Goal: Check status: Check status

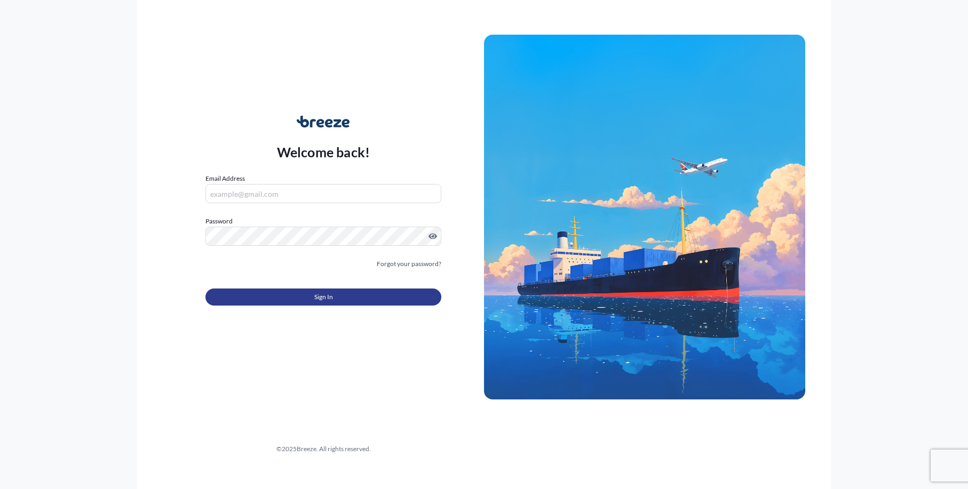
type input "[EMAIL_ADDRESS][DOMAIN_NAME]"
click at [322, 302] on span "Sign In" at bounding box center [323, 297] width 19 height 11
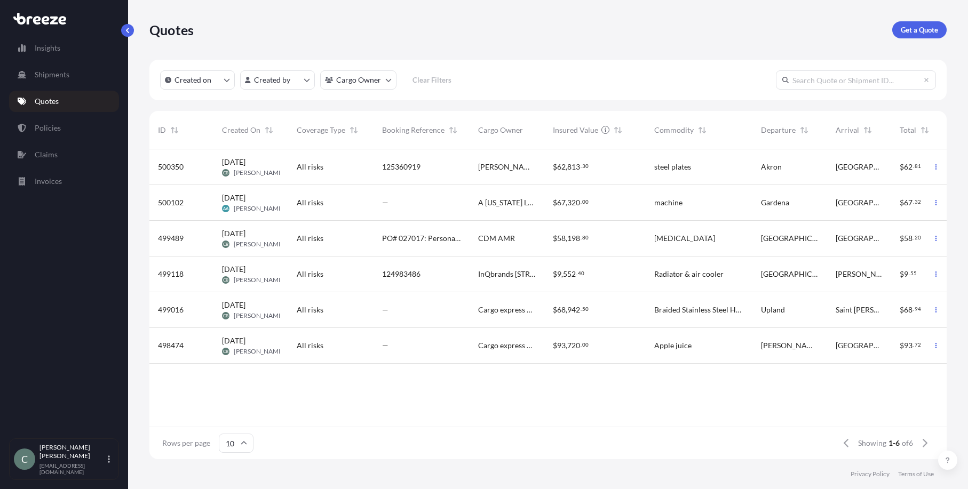
scroll to position [9, 9]
click at [178, 169] on span "500350" at bounding box center [171, 167] width 26 height 11
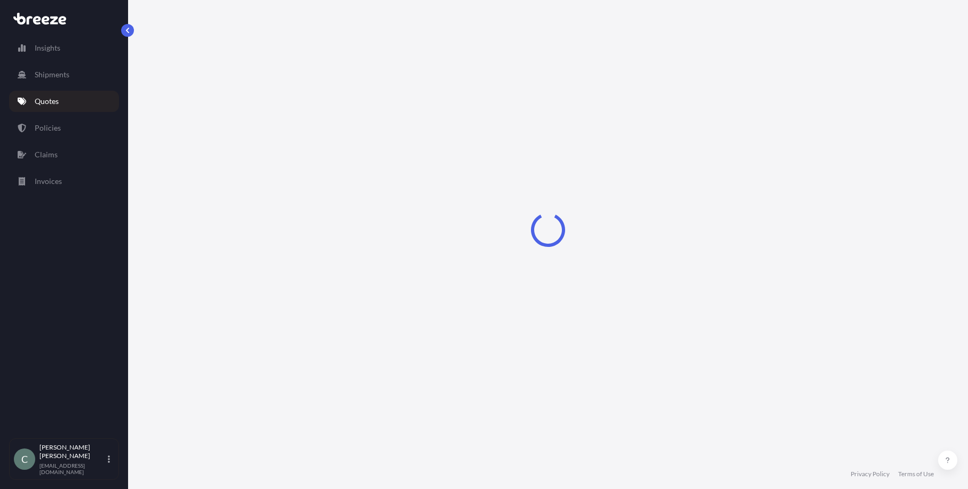
select select "Road"
select select "1"
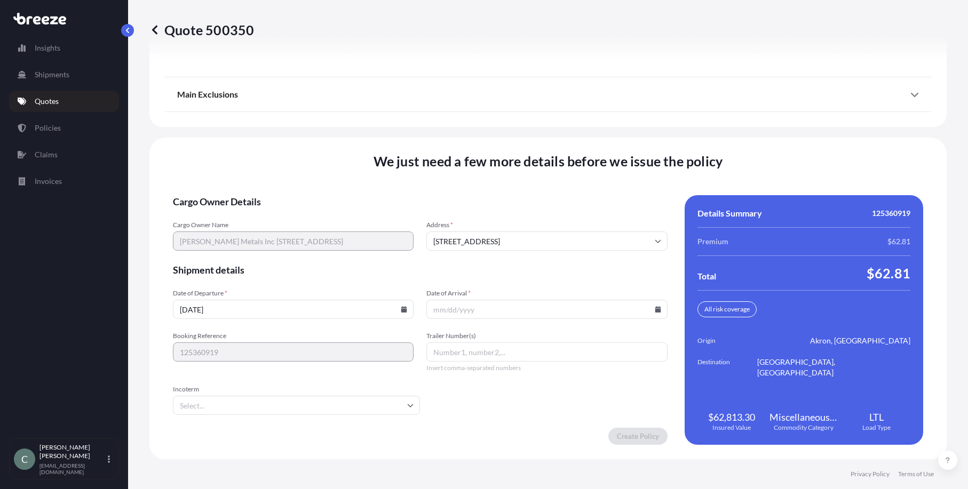
scroll to position [1374, 0]
click at [398, 308] on input "[DATE]" at bounding box center [293, 308] width 241 height 19
click at [403, 308] on icon at bounding box center [404, 309] width 6 height 6
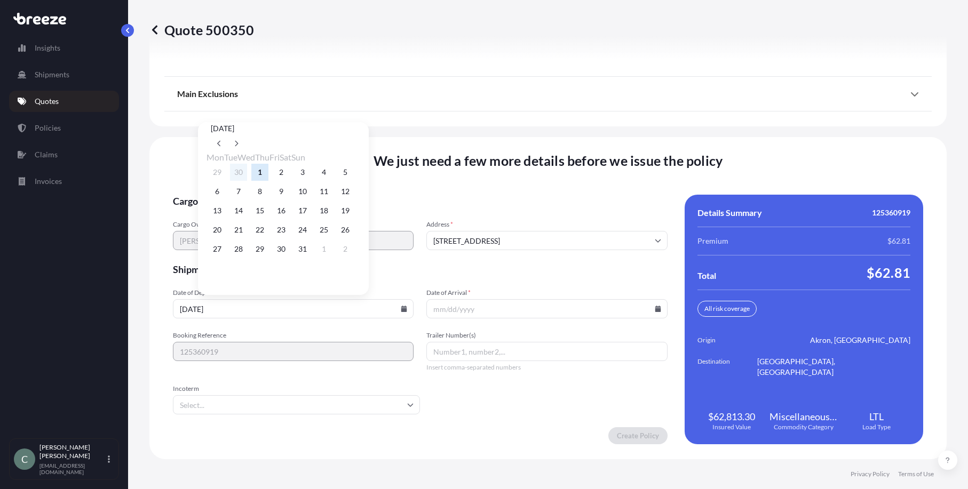
click at [240, 170] on button "30" at bounding box center [238, 172] width 17 height 17
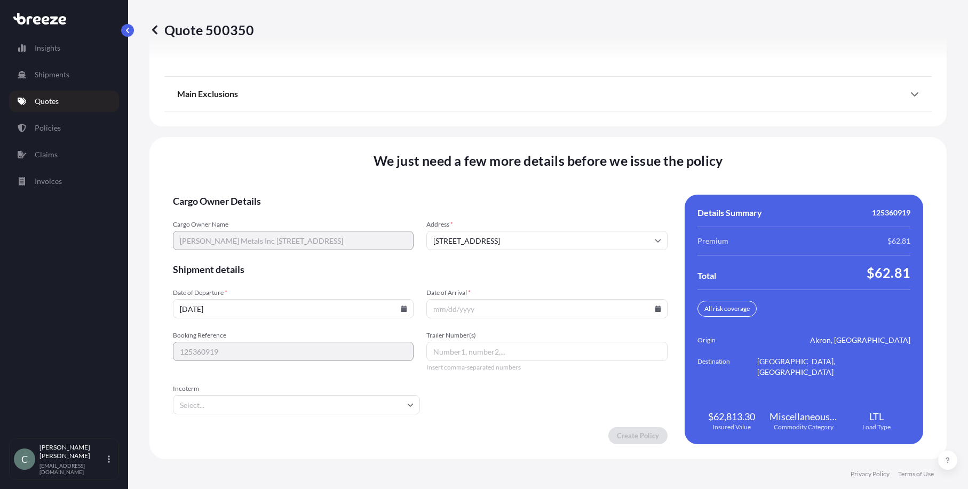
type input "[DATE]"
click at [655, 311] on icon at bounding box center [658, 309] width 6 height 6
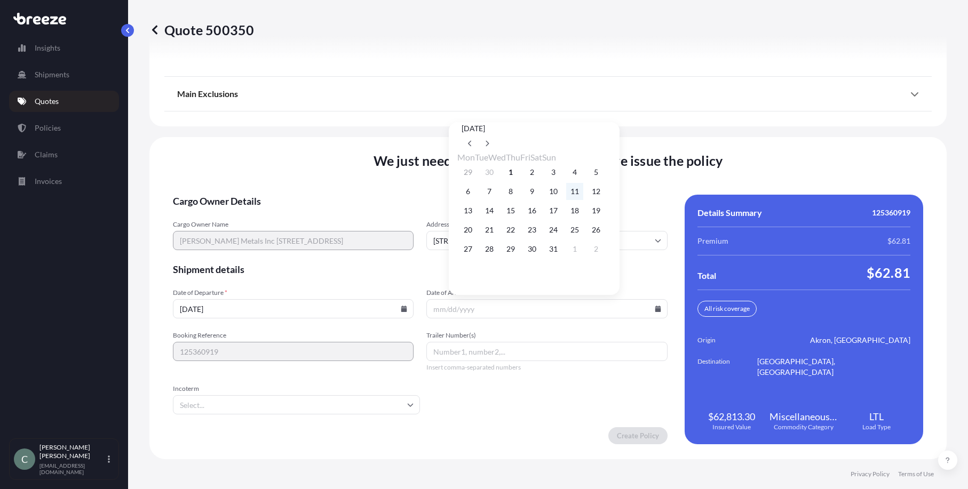
click at [583, 191] on button "11" at bounding box center [574, 191] width 17 height 17
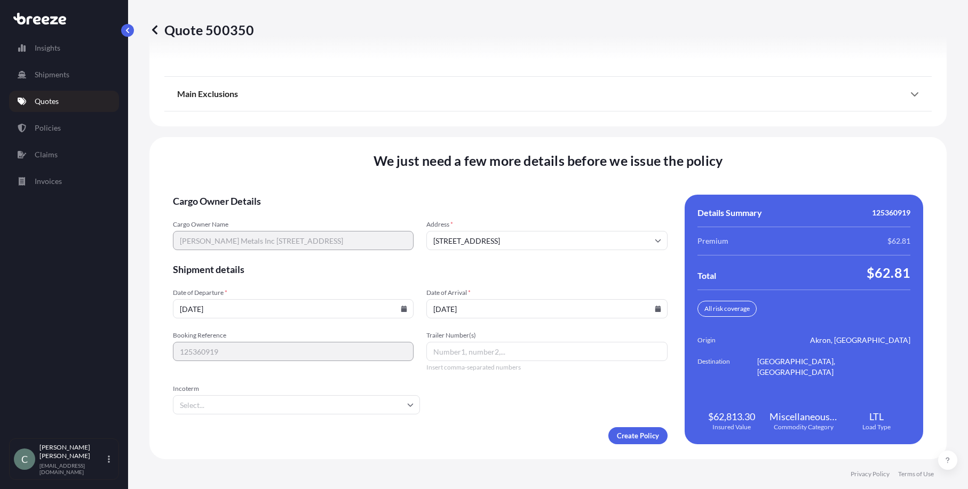
click at [655, 310] on icon at bounding box center [658, 309] width 6 height 6
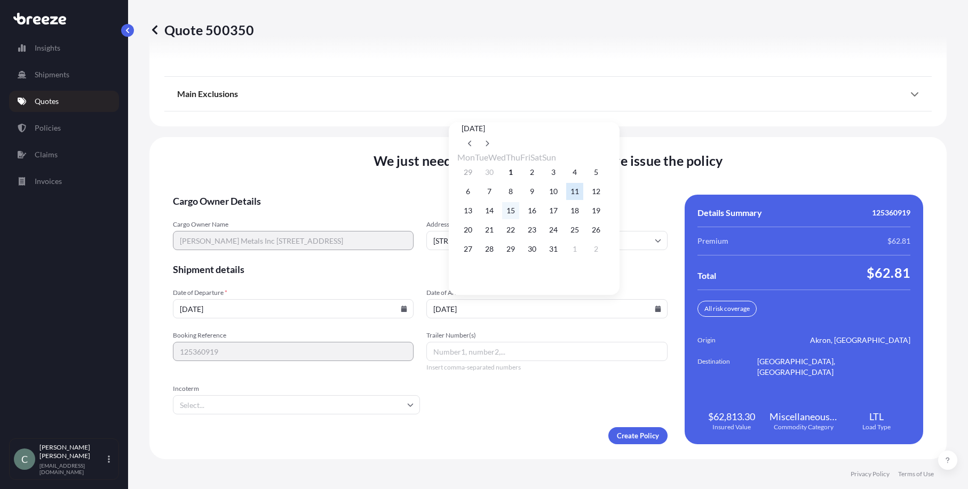
click at [519, 212] on button "15" at bounding box center [510, 210] width 17 height 17
type input "[DATE]"
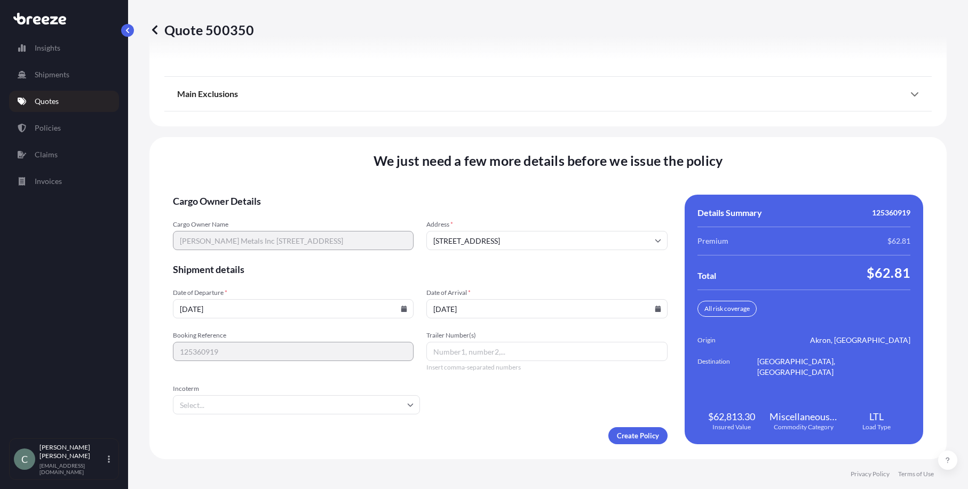
click at [553, 396] on form "Cargo Owner Details Cargo Owner Name [PERSON_NAME] Metals Inc [STREET_ADDRESS] …" at bounding box center [420, 320] width 495 height 250
click at [437, 350] on input "Trailer Number(s)" at bounding box center [546, 351] width 241 height 19
paste input "427331715"
type input "427331715"
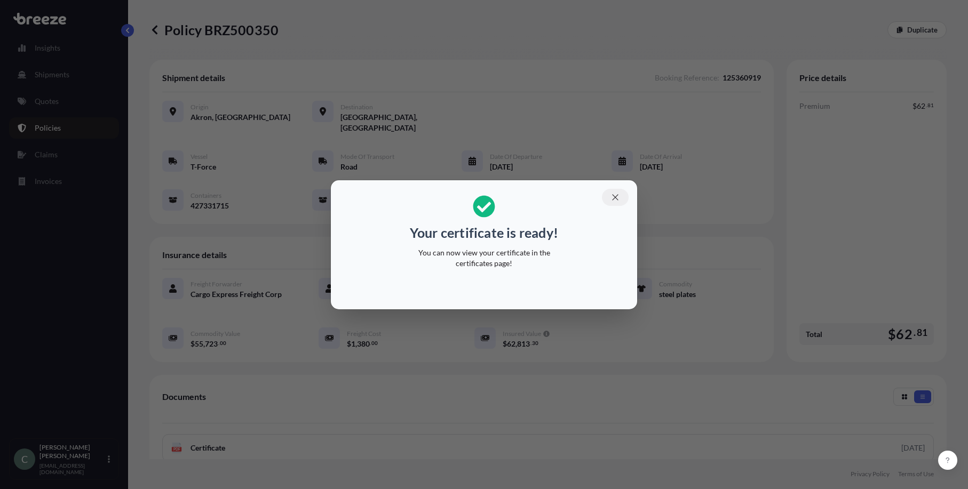
click at [617, 200] on icon "button" at bounding box center [616, 198] width 10 height 10
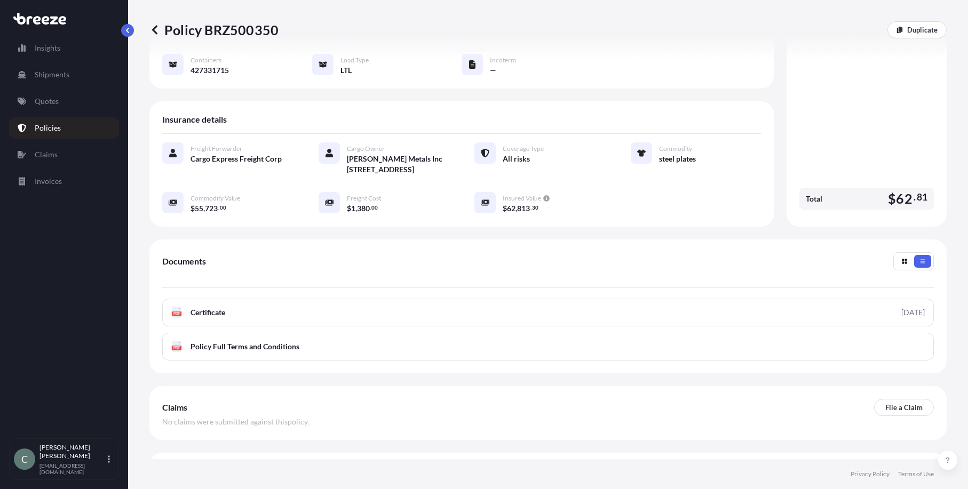
scroll to position [163, 0]
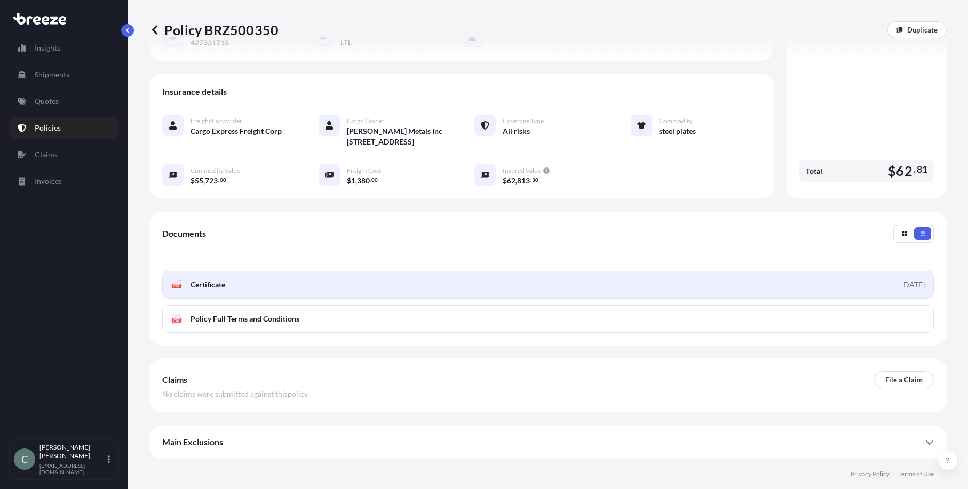
click at [211, 287] on span "Certificate" at bounding box center [208, 285] width 35 height 11
